Goal: Transaction & Acquisition: Obtain resource

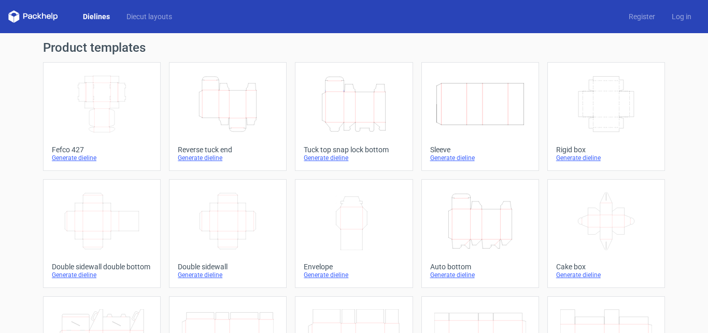
click at [244, 232] on icon "Width Depth Height" at bounding box center [228, 221] width 92 height 58
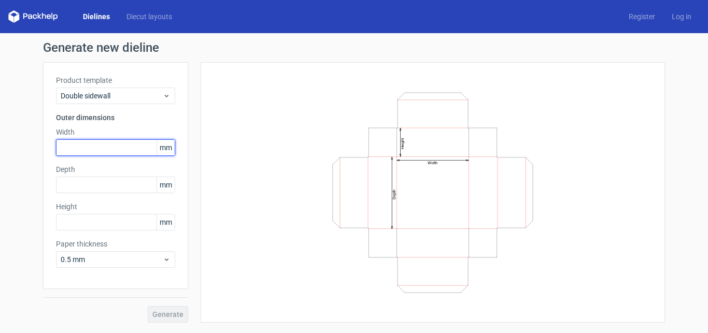
click at [114, 148] on input "text" at bounding box center [115, 147] width 119 height 17
type input "200"
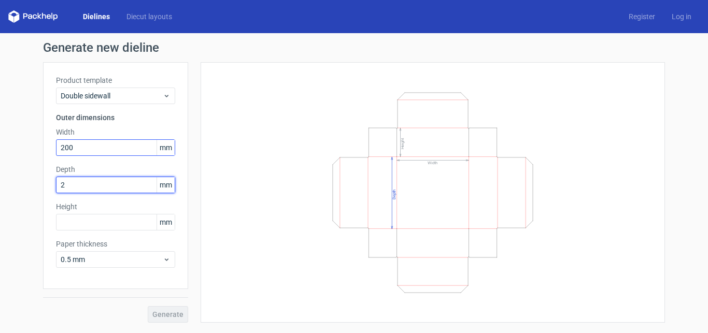
type input "20"
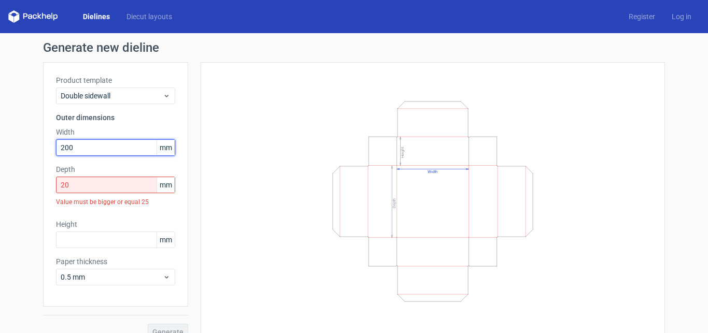
click at [114, 143] on input "200" at bounding box center [115, 147] width 119 height 17
type input "205"
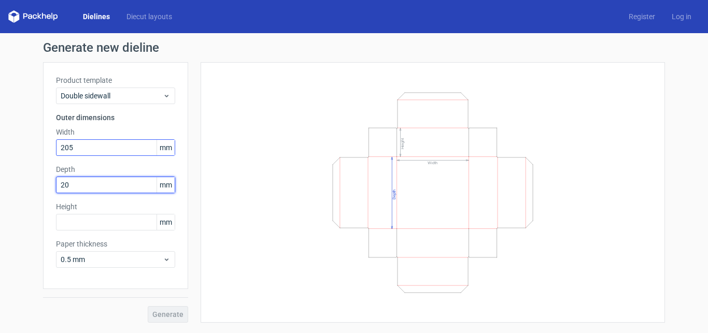
type input "205"
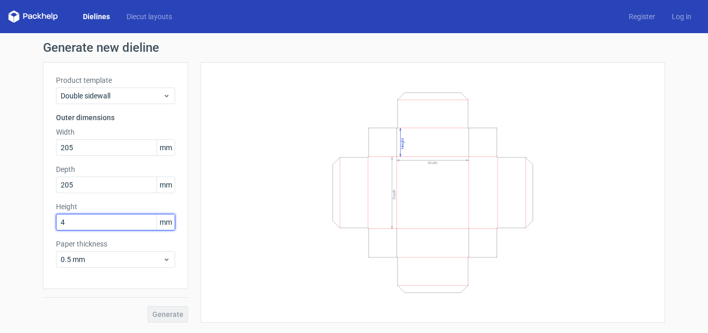
type input "40"
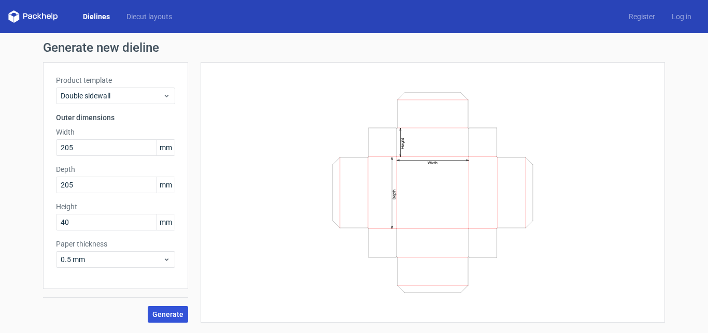
click at [167, 312] on span "Generate" at bounding box center [167, 314] width 31 height 7
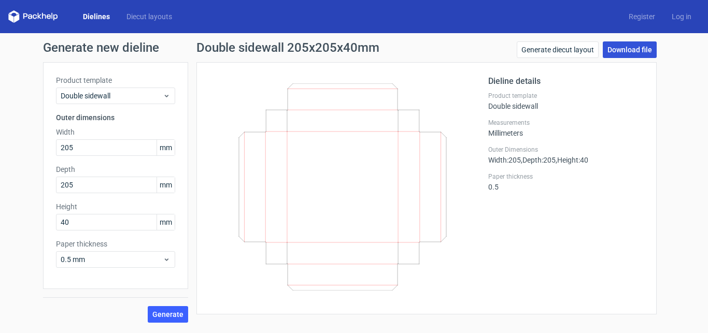
click at [630, 53] on link "Download file" at bounding box center [630, 49] width 54 height 17
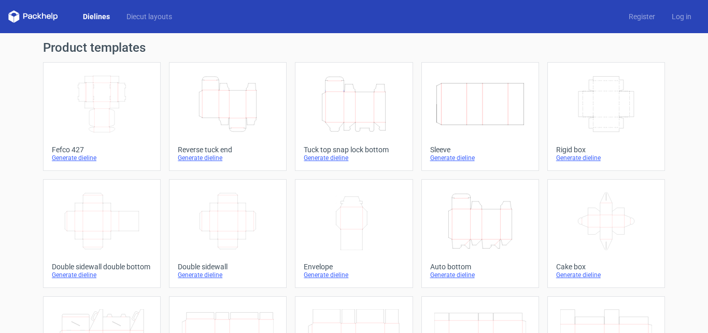
click at [236, 232] on icon "Width Depth Height" at bounding box center [228, 221] width 92 height 58
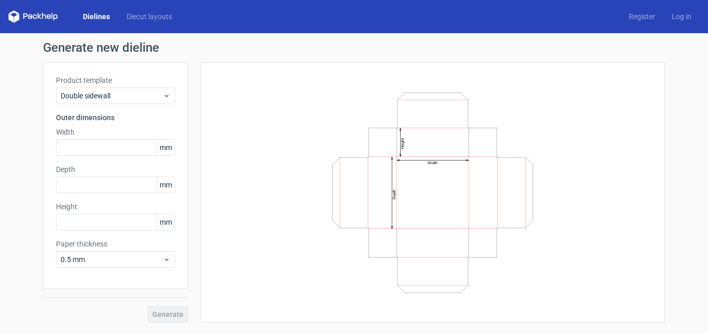
click at [97, 135] on label "Width" at bounding box center [115, 132] width 119 height 10
click at [101, 145] on input "text" at bounding box center [115, 147] width 119 height 17
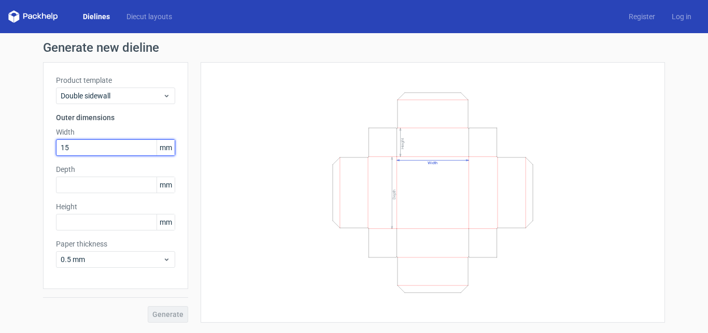
type input "150"
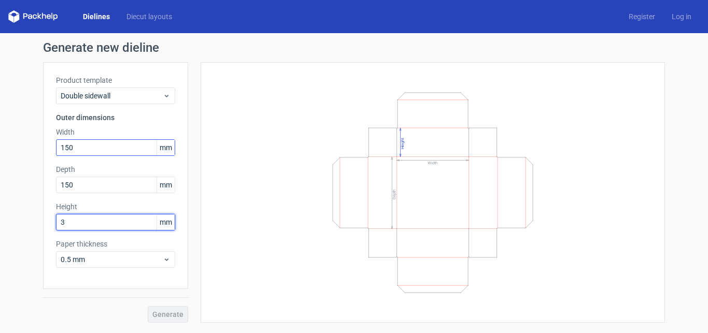
type input "39"
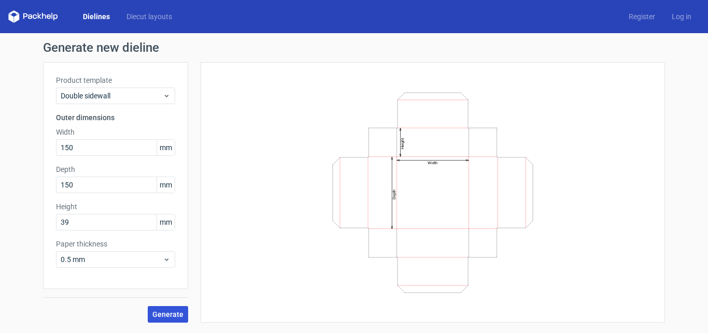
click at [168, 316] on span "Generate" at bounding box center [167, 314] width 31 height 7
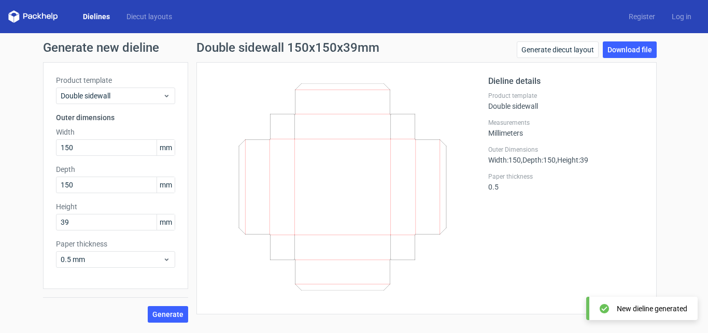
click at [633, 41] on div "Generate new dieline Product template Double sidewall Outer dimensions Width 15…" at bounding box center [354, 182] width 708 height 298
click at [633, 46] on link "Download file" at bounding box center [630, 49] width 54 height 17
